Goal: Information Seeking & Learning: Learn about a topic

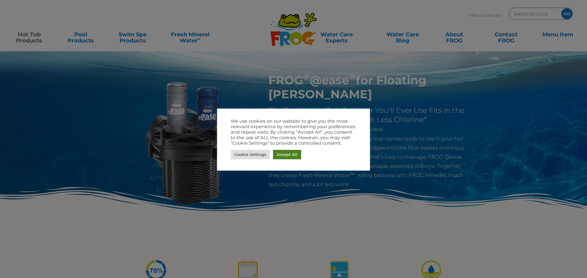
click at [289, 152] on link "Accept All" at bounding box center [287, 154] width 28 height 9
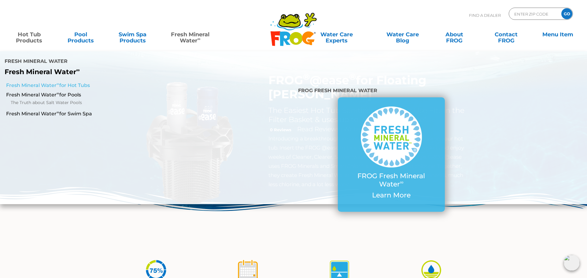
click at [47, 85] on link "Fresh Mineral Water ∞ for Hot Tubs" at bounding box center [101, 85] width 190 height 7
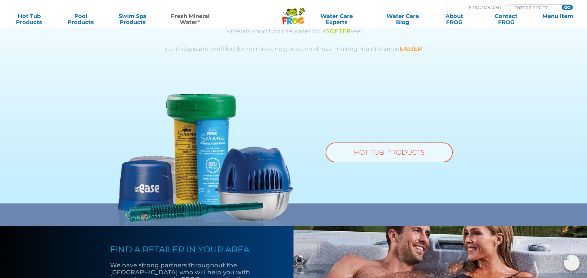
scroll to position [413, 0]
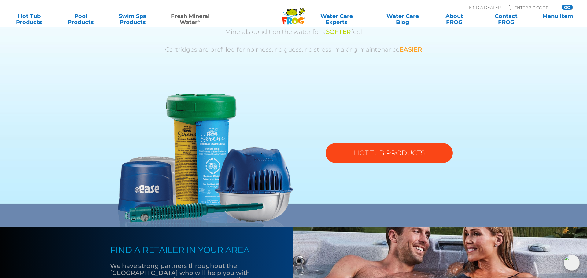
click at [374, 153] on link "HOT TUB PRODUCTS" at bounding box center [389, 153] width 127 height 20
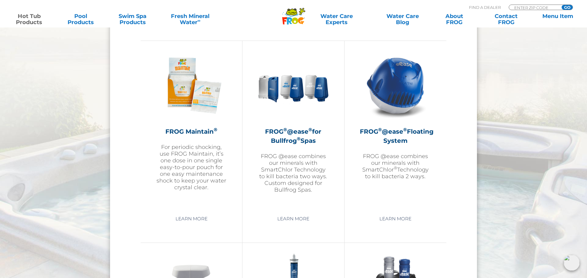
scroll to position [678, 0]
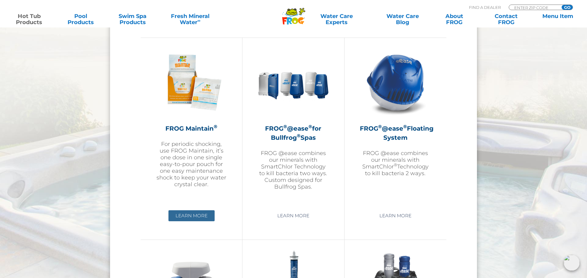
click at [195, 218] on link "Learn More" at bounding box center [191, 216] width 46 height 11
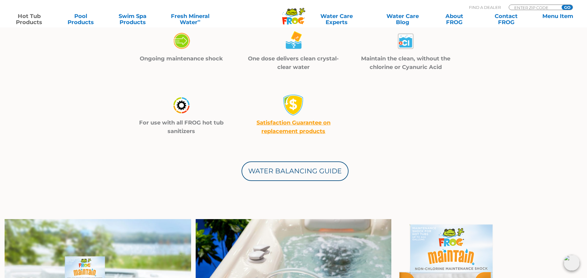
scroll to position [222, 0]
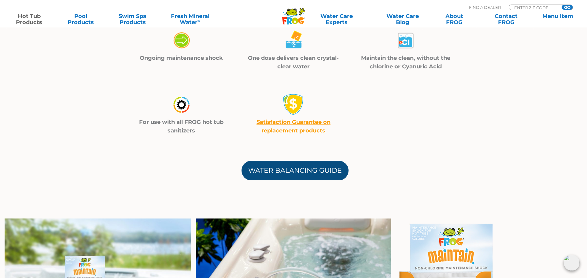
click at [282, 171] on link "Water Balancing Guide" at bounding box center [294, 171] width 107 height 20
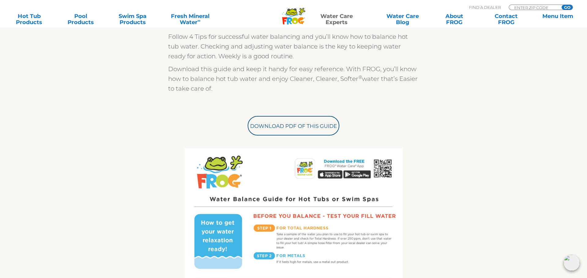
scroll to position [186, 0]
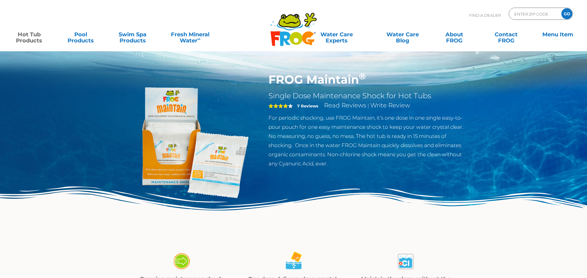
scroll to position [3, 0]
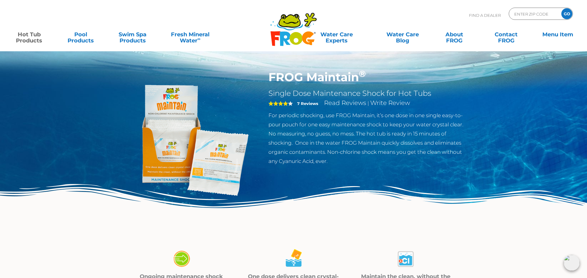
click at [289, 104] on span "4" at bounding box center [280, 103] width 24 height 5
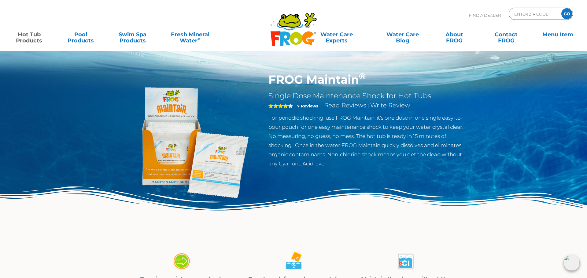
scroll to position [0, 0]
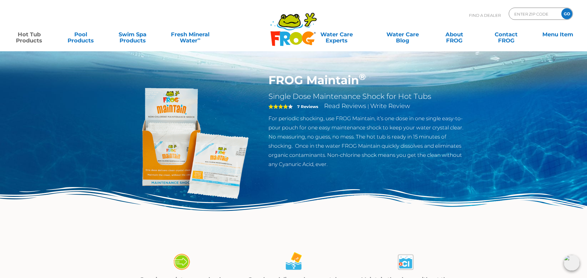
click at [577, 267] on img at bounding box center [572, 263] width 16 height 16
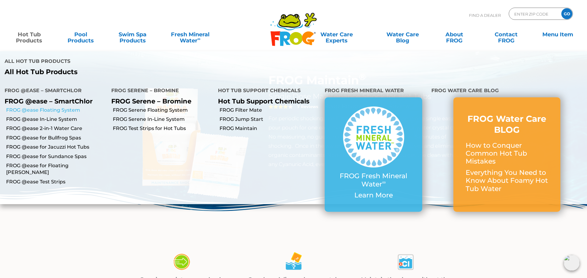
click at [31, 111] on link "FROG @ease Floating System" at bounding box center [56, 110] width 101 height 7
